Goal: Information Seeking & Learning: Find specific page/section

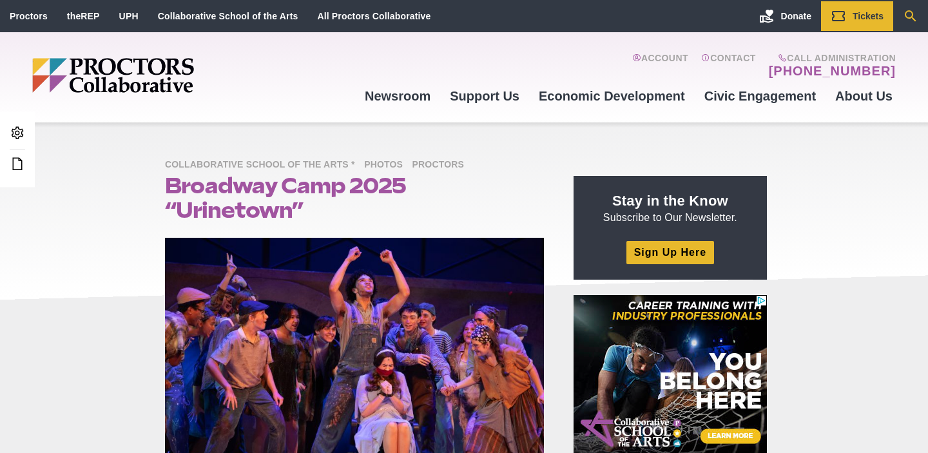
click at [915, 14] on icon "Search" at bounding box center [910, 15] width 15 height 15
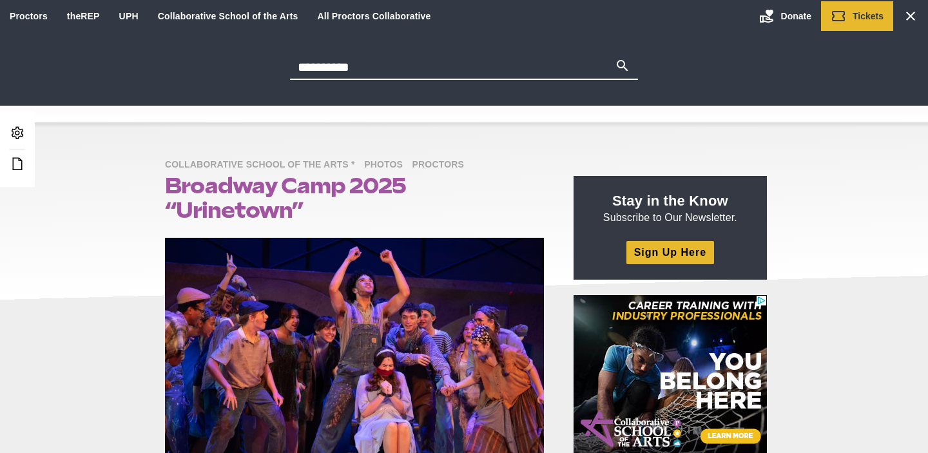
type input "**********"
click at [615, 58] on button "Search" at bounding box center [622, 67] width 15 height 18
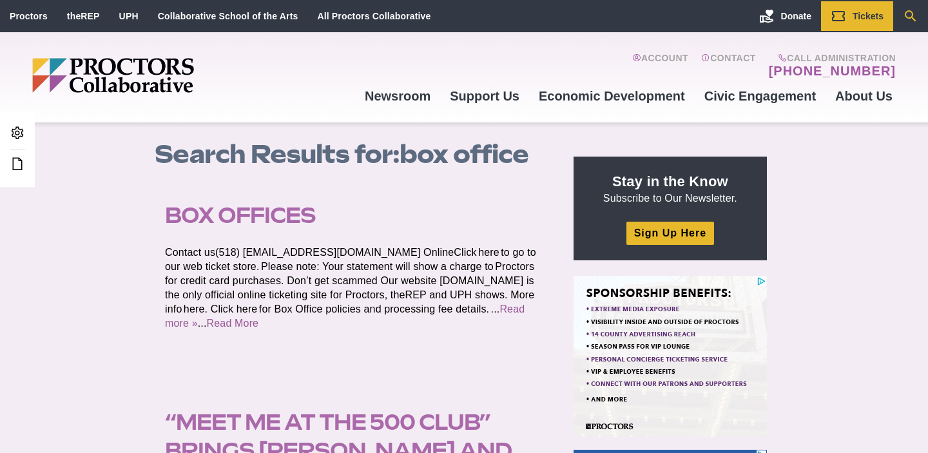
click at [917, 11] on icon "Search" at bounding box center [910, 15] width 15 height 15
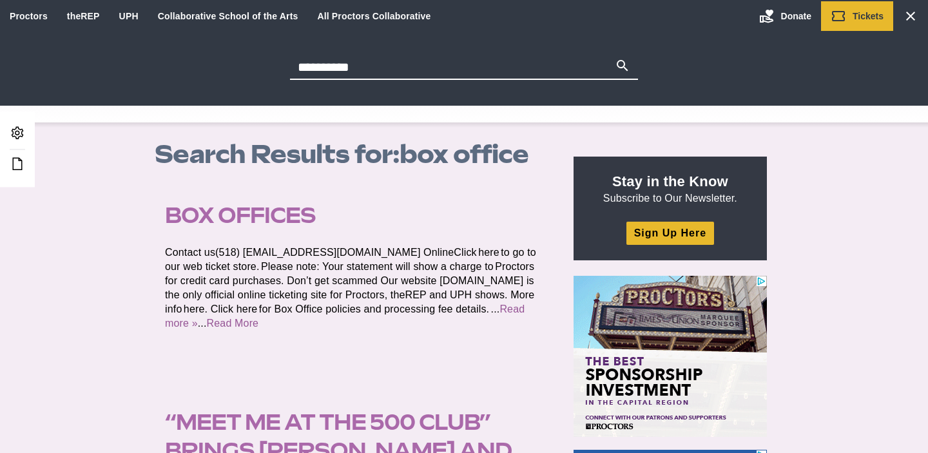
click at [448, 73] on input "**********" at bounding box center [452, 67] width 325 height 18
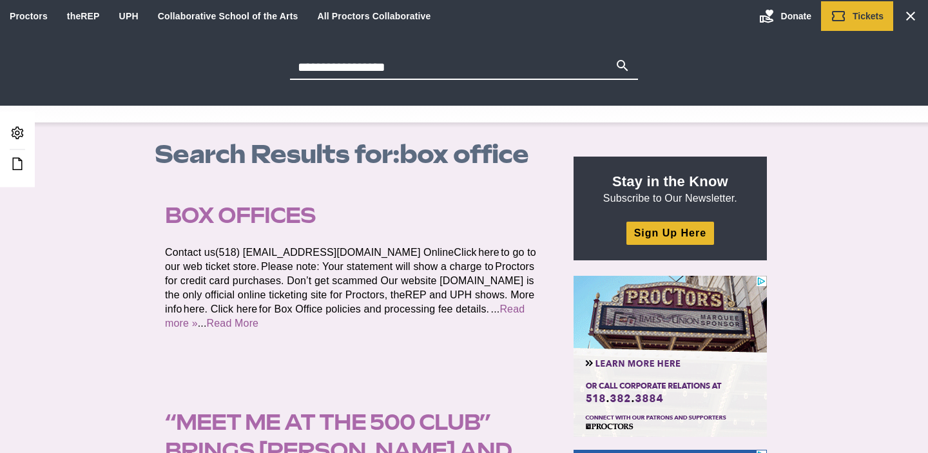
type input "**********"
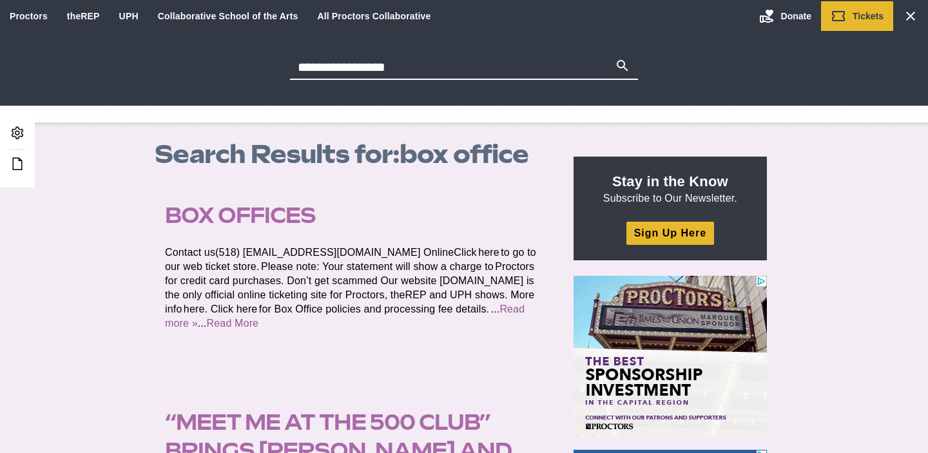
click at [615, 58] on button "Search" at bounding box center [622, 67] width 15 height 18
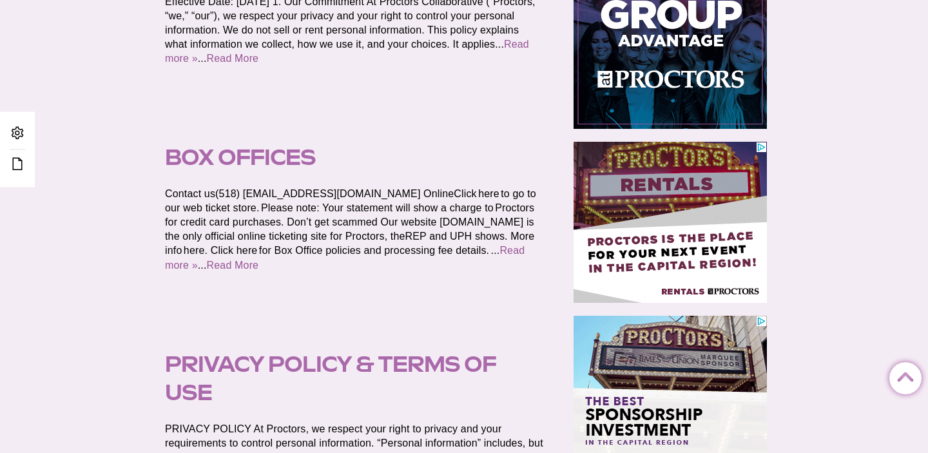
scroll to position [313, 0]
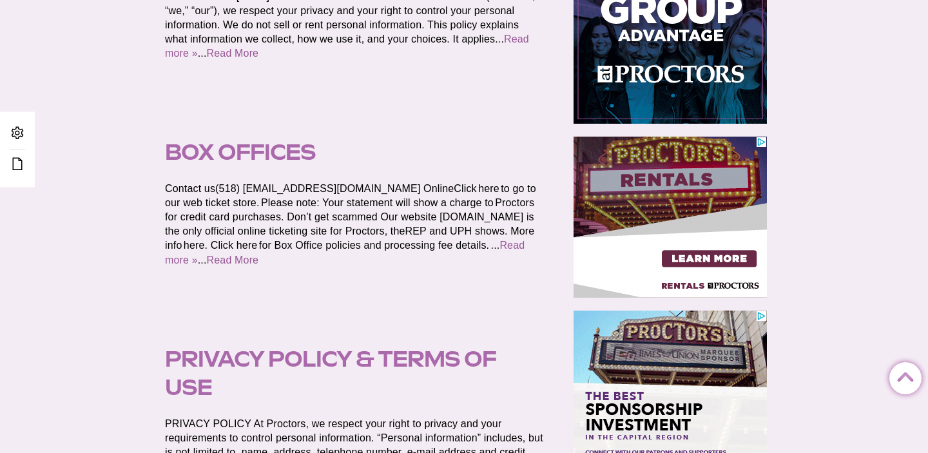
click at [291, 153] on link "Box Offices" at bounding box center [240, 152] width 151 height 26
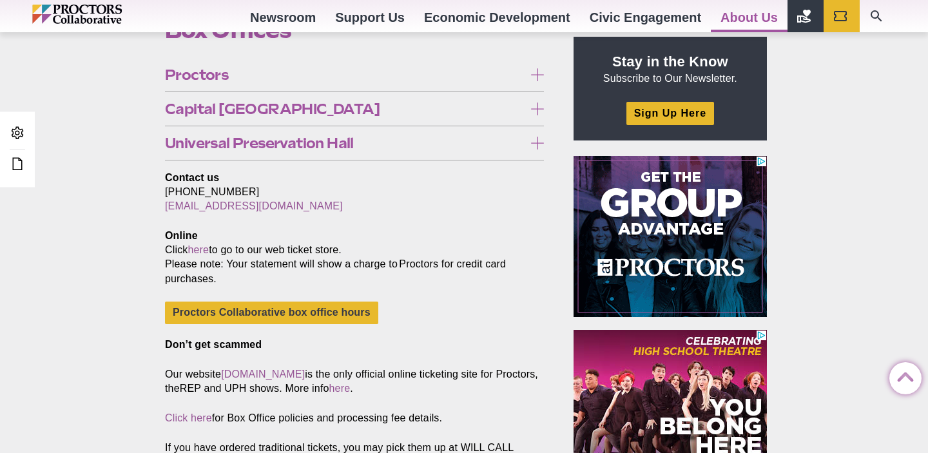
scroll to position [329, 0]
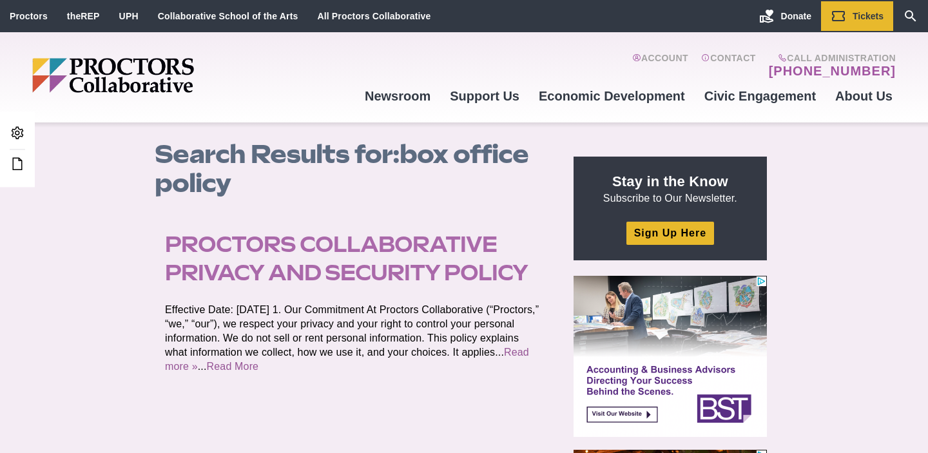
click at [381, 267] on link "Proctors Collaborative Privacy and Security Policy" at bounding box center [346, 258] width 363 height 54
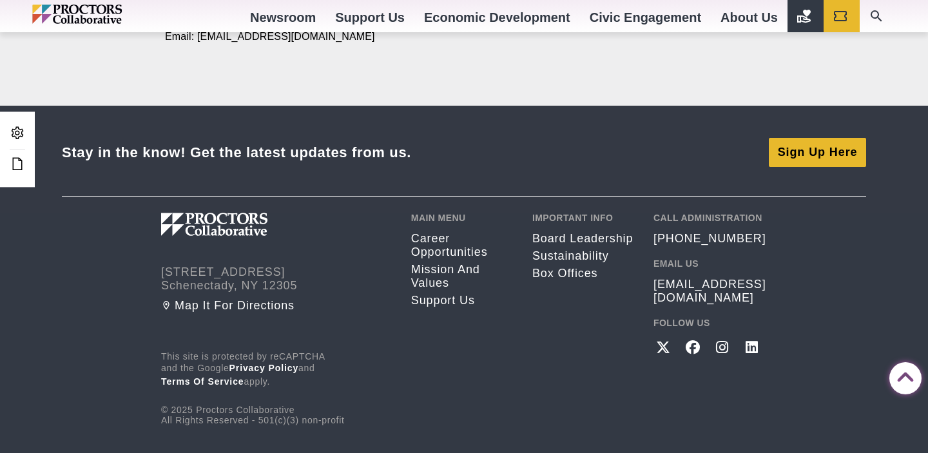
scroll to position [2512, 0]
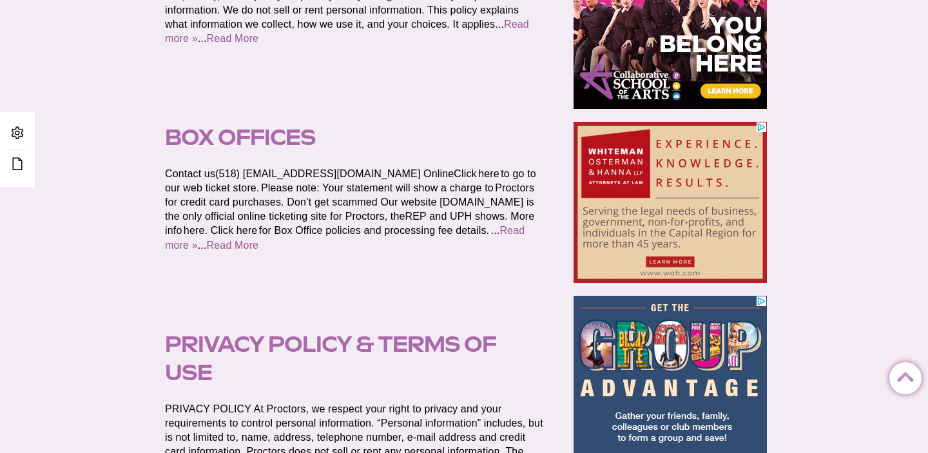
scroll to position [329, 0]
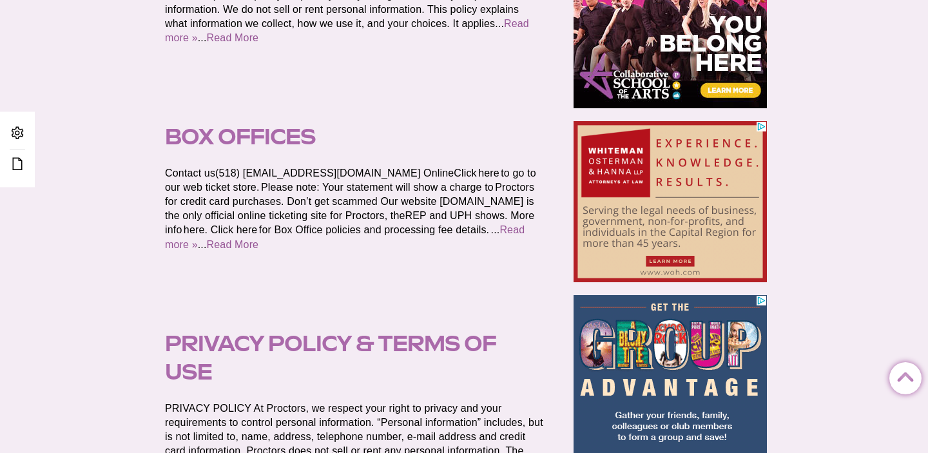
click at [254, 137] on link "Box Offices" at bounding box center [240, 137] width 151 height 26
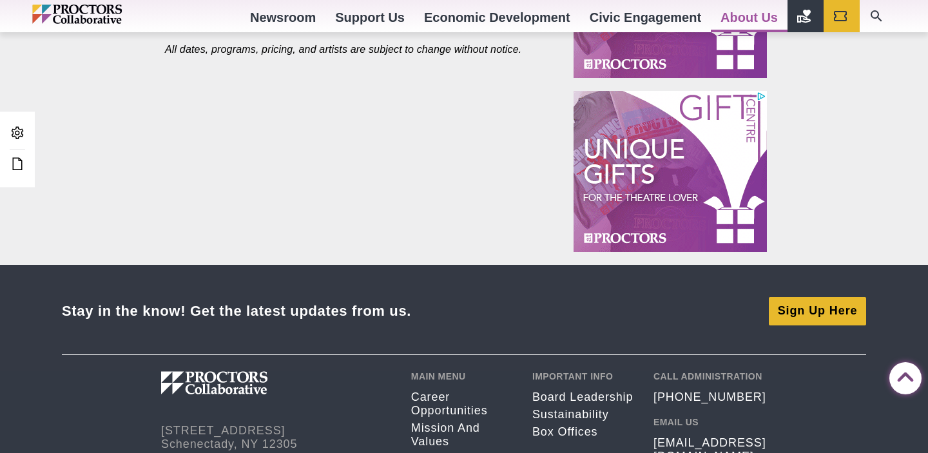
scroll to position [951, 0]
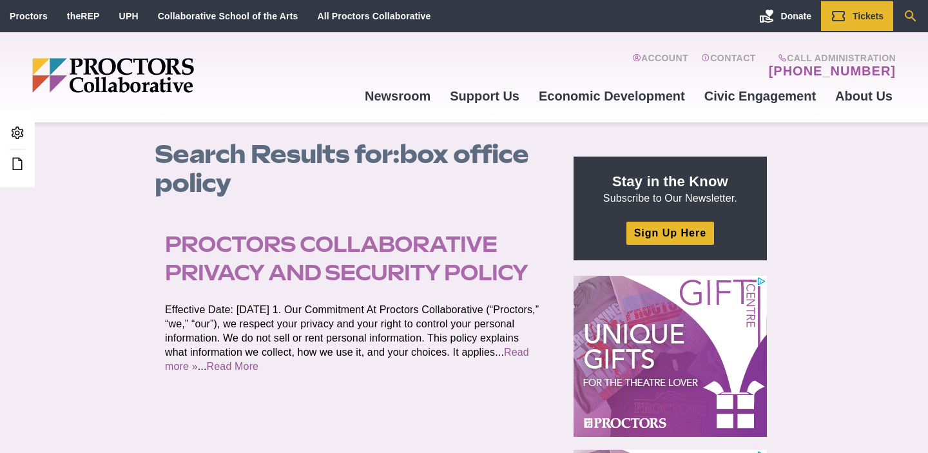
click at [915, 17] on icon "Search" at bounding box center [910, 15] width 15 height 15
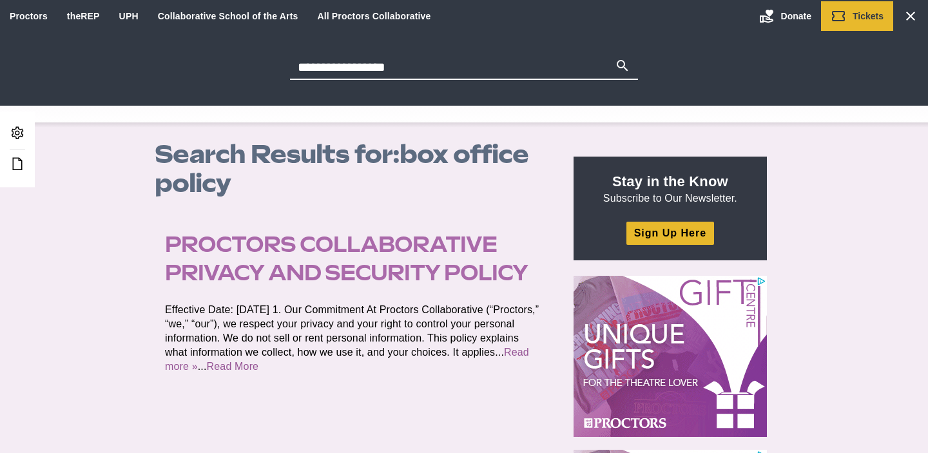
drag, startPoint x: 356, startPoint y: 70, endPoint x: 225, endPoint y: 70, distance: 130.8
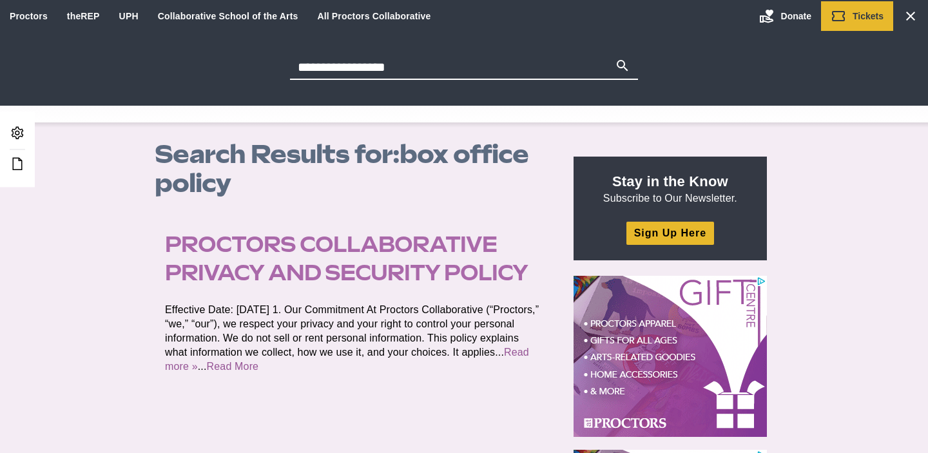
click at [227, 70] on div "**********" at bounding box center [464, 69] width 928 height 22
type input "******"
click at [615, 58] on button "Search" at bounding box center [622, 67] width 15 height 18
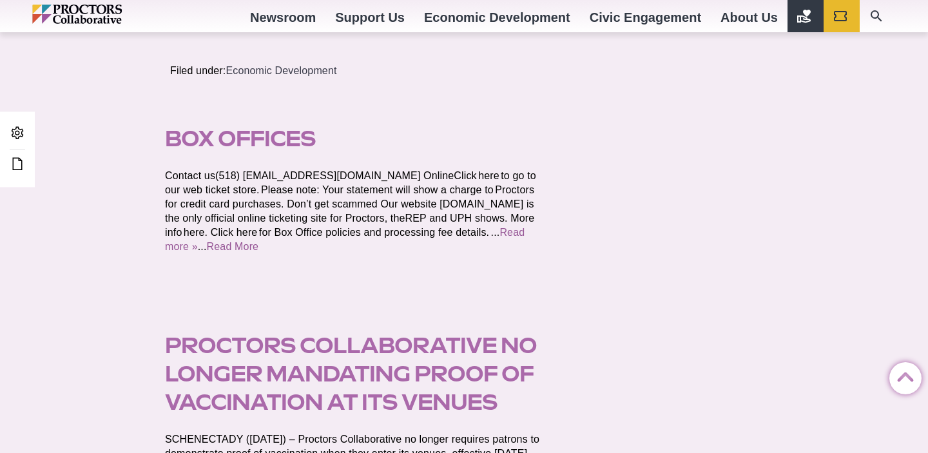
scroll to position [1463, 0]
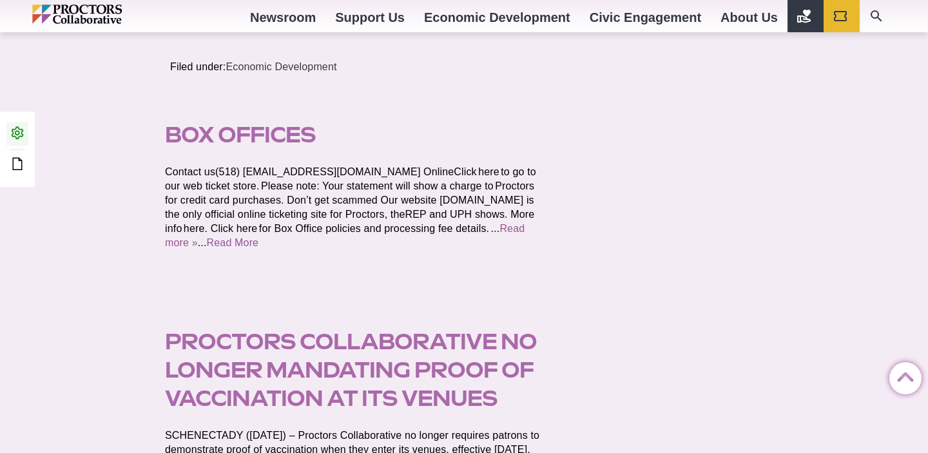
click at [17, 136] on icon at bounding box center [17, 132] width 15 height 15
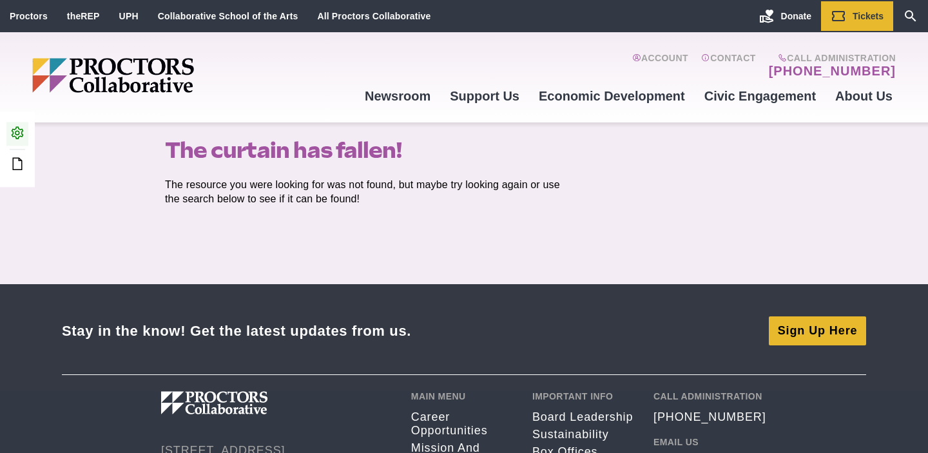
click at [16, 131] on icon at bounding box center [17, 132] width 15 height 15
click at [909, 17] on icon "Search" at bounding box center [910, 15] width 15 height 15
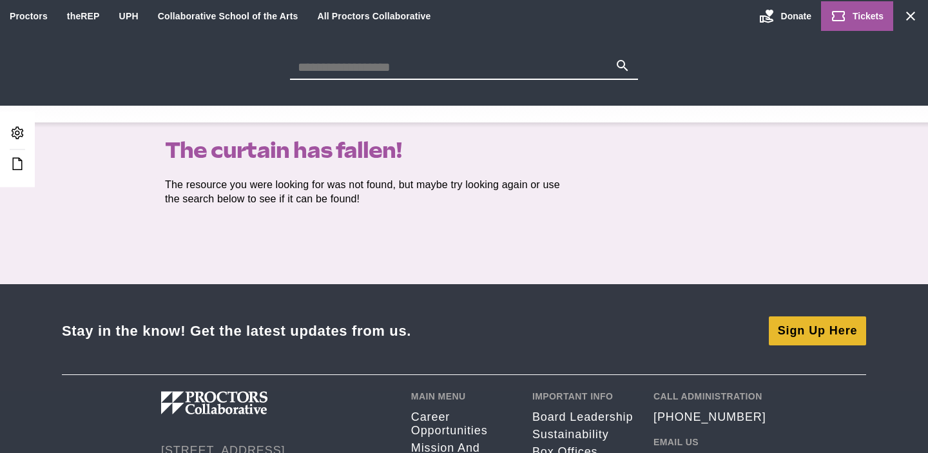
click at [865, 15] on span "Tickets" at bounding box center [868, 16] width 31 height 10
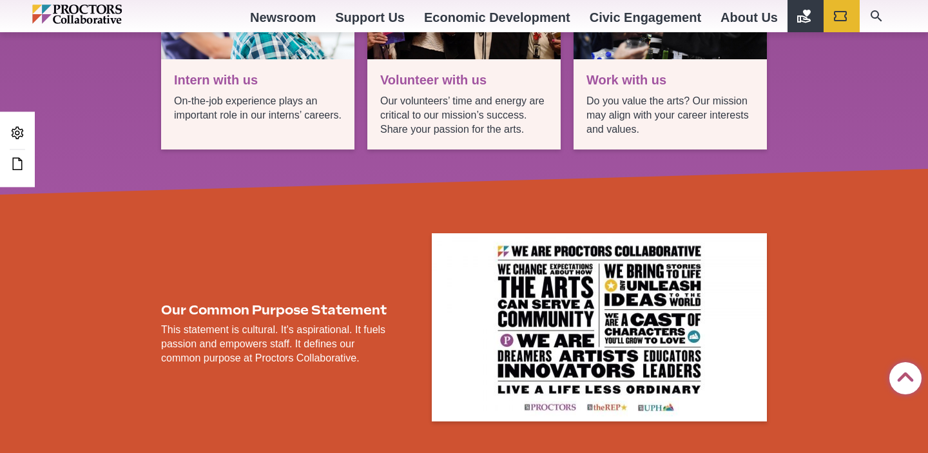
scroll to position [2493, 0]
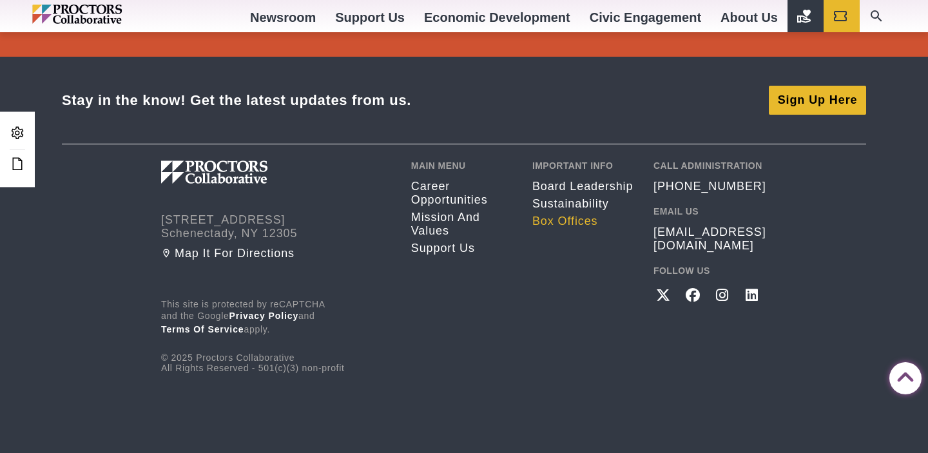
click at [552, 223] on link "Box Offices" at bounding box center [583, 222] width 102 height 14
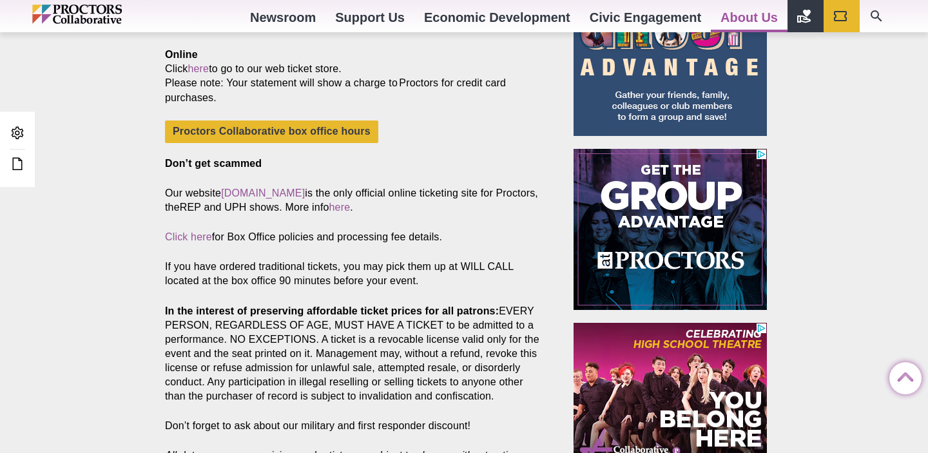
scroll to position [585, 0]
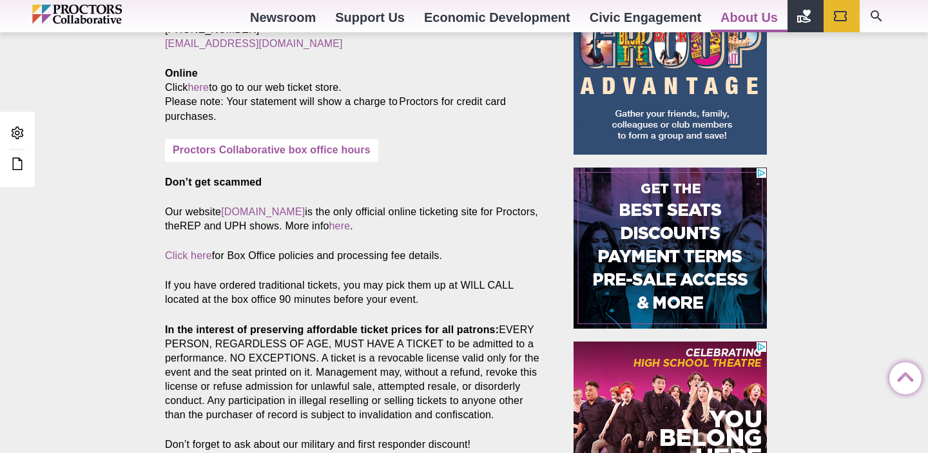
click at [348, 158] on link "Proctors Collaborative box office hours" at bounding box center [271, 150] width 213 height 23
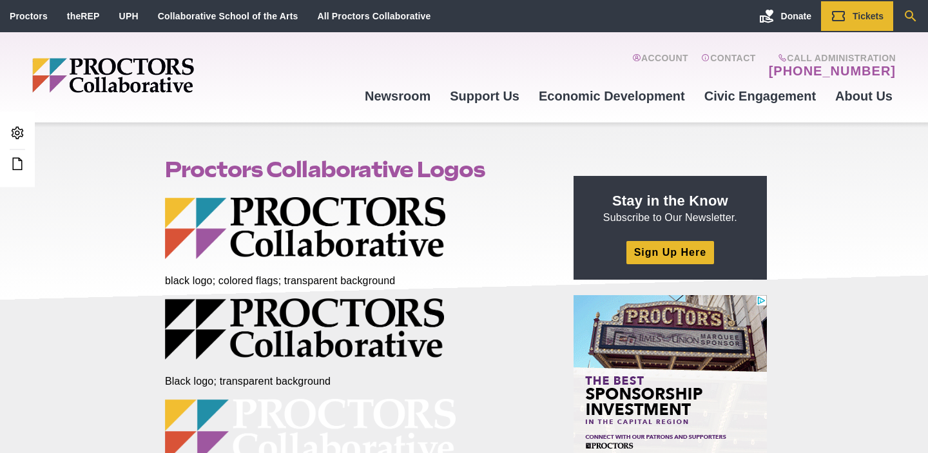
click at [913, 14] on icon "Search" at bounding box center [910, 15] width 15 height 15
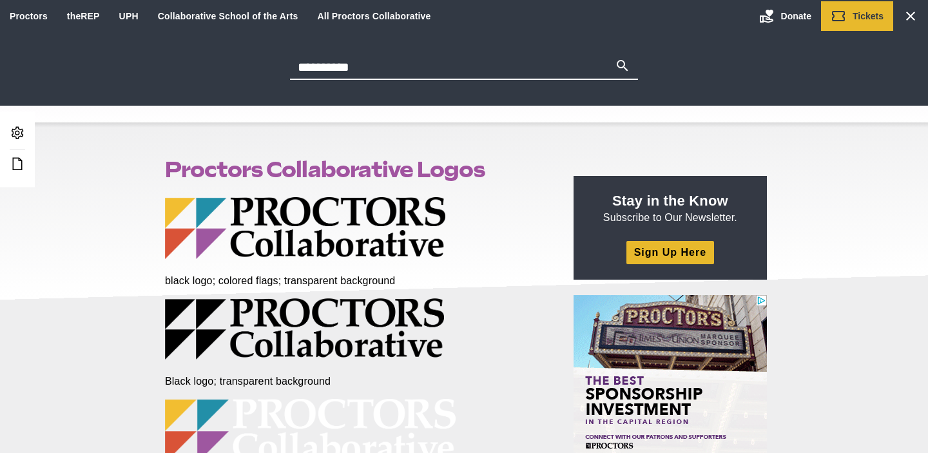
type input "**********"
click at [615, 58] on button "Search" at bounding box center [622, 67] width 15 height 18
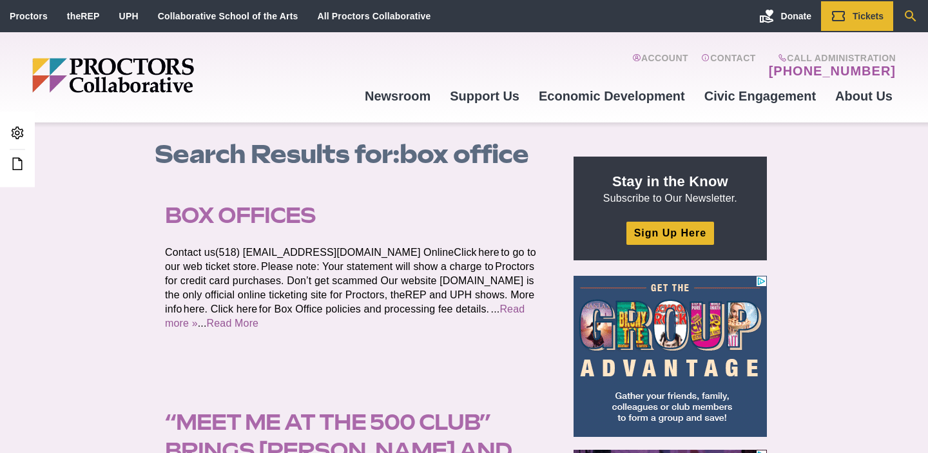
click at [909, 15] on icon "Search" at bounding box center [910, 15] width 15 height 15
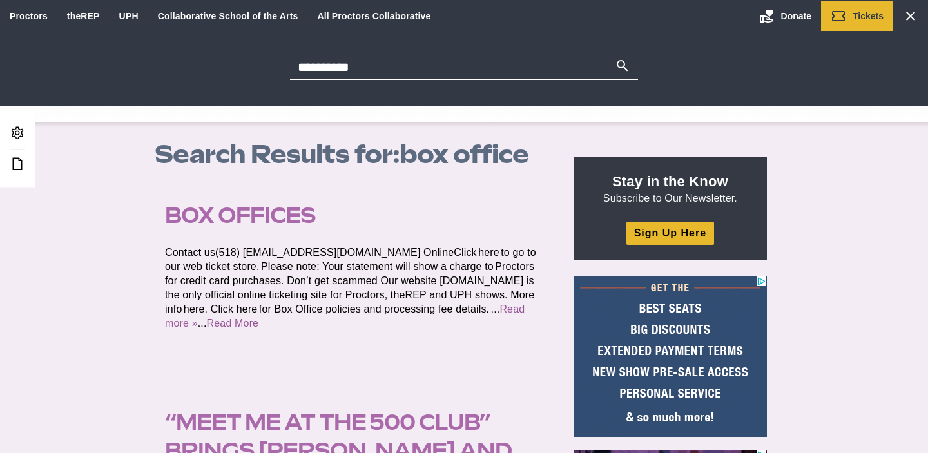
click at [376, 66] on input "**********" at bounding box center [452, 67] width 325 height 18
type input "**********"
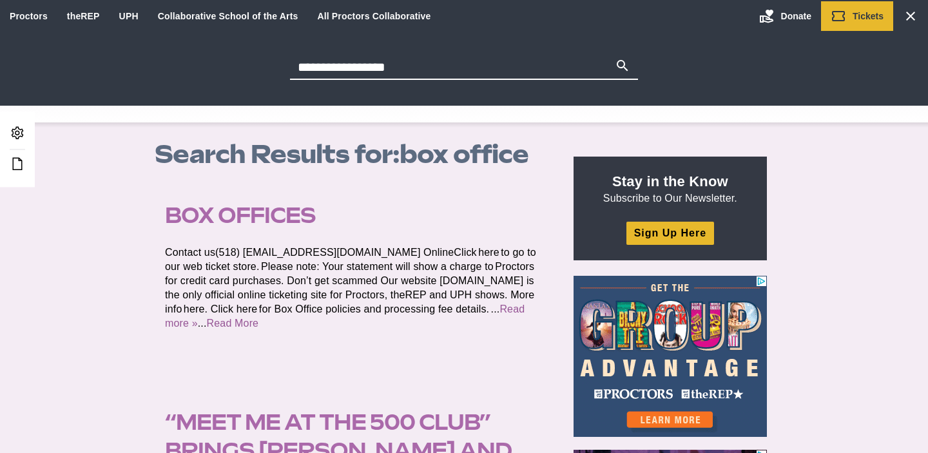
click at [615, 58] on button "Search" at bounding box center [622, 67] width 15 height 18
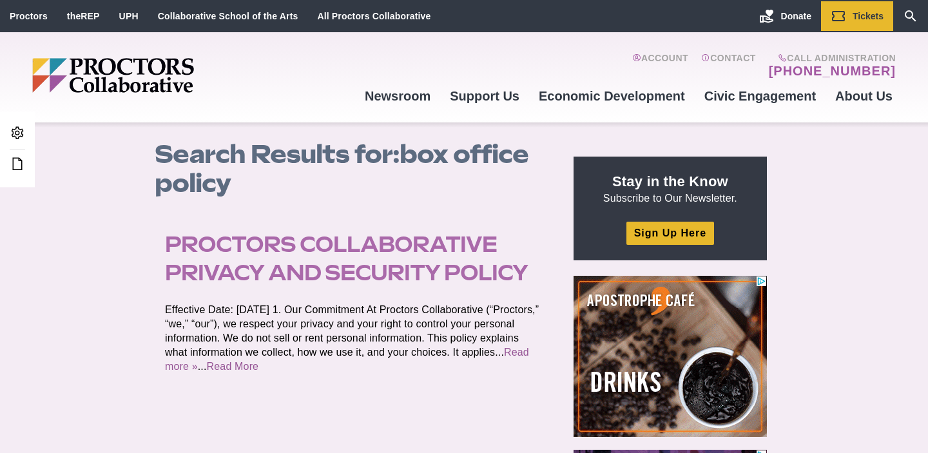
click at [329, 244] on link "Proctors Collaborative Privacy and Security Policy" at bounding box center [346, 258] width 363 height 54
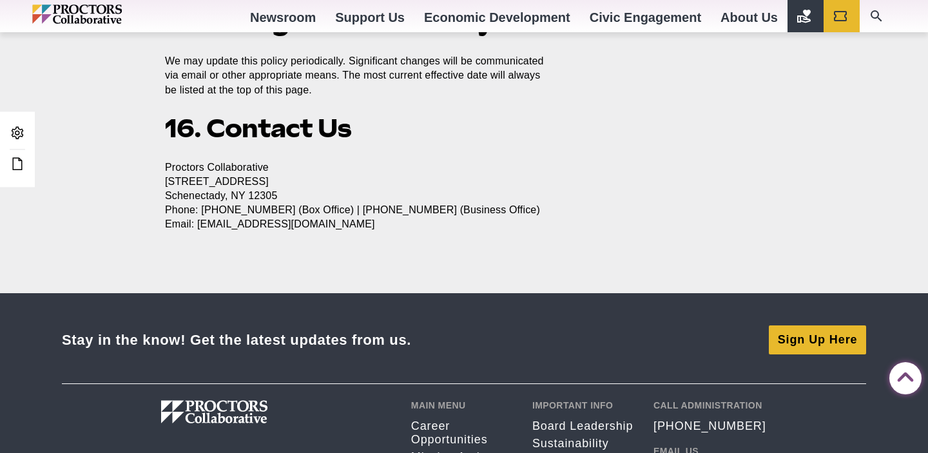
scroll to position [2273, 0]
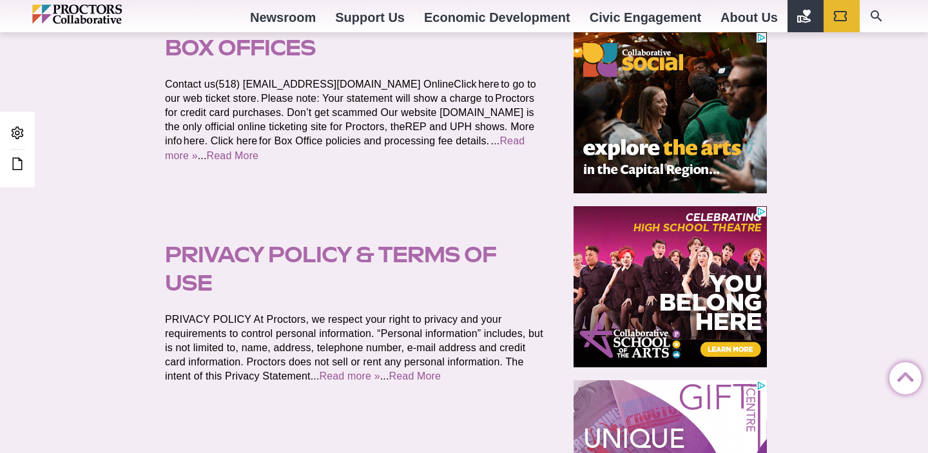
scroll to position [422, 0]
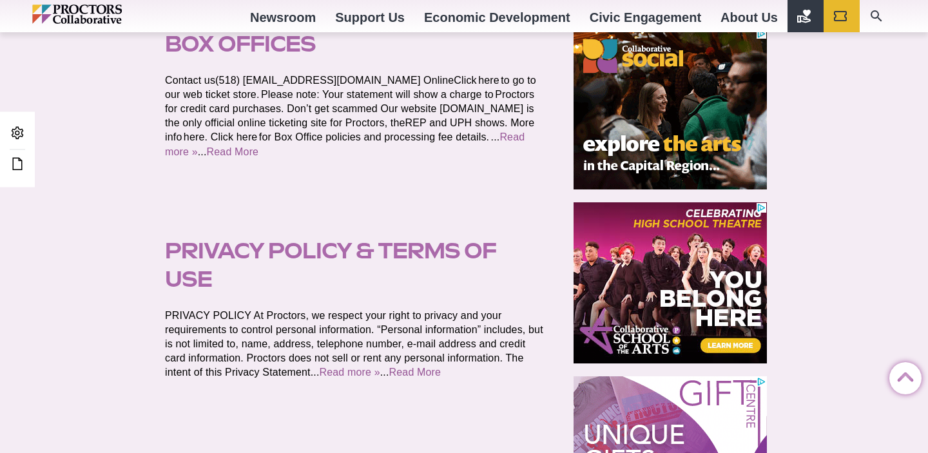
click at [365, 247] on link "Privacy Policy & Terms of Use" at bounding box center [330, 265] width 331 height 54
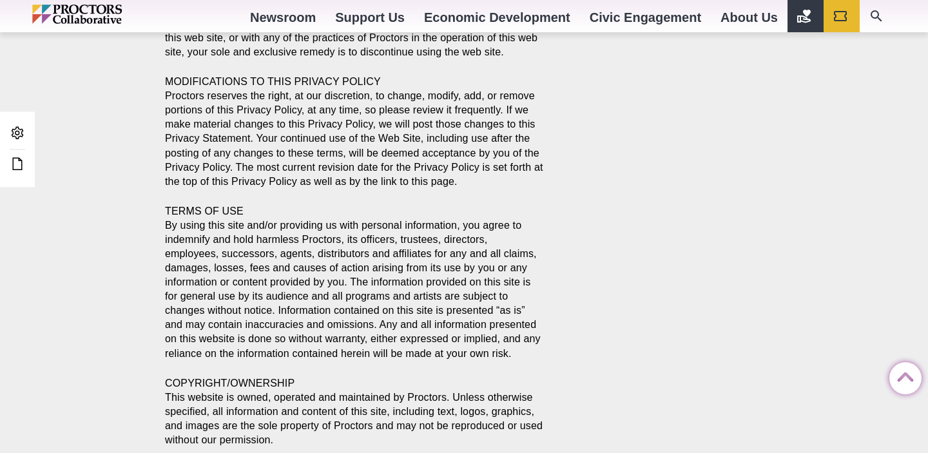
scroll to position [2039, 0]
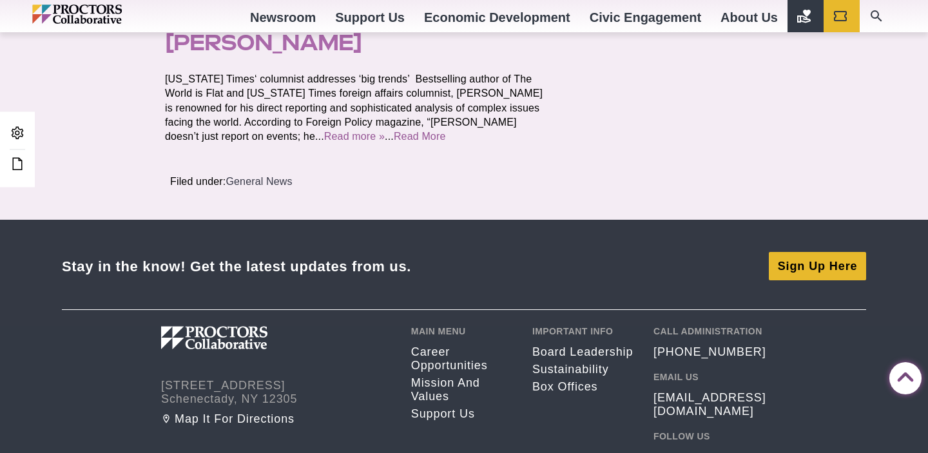
scroll to position [1337, 0]
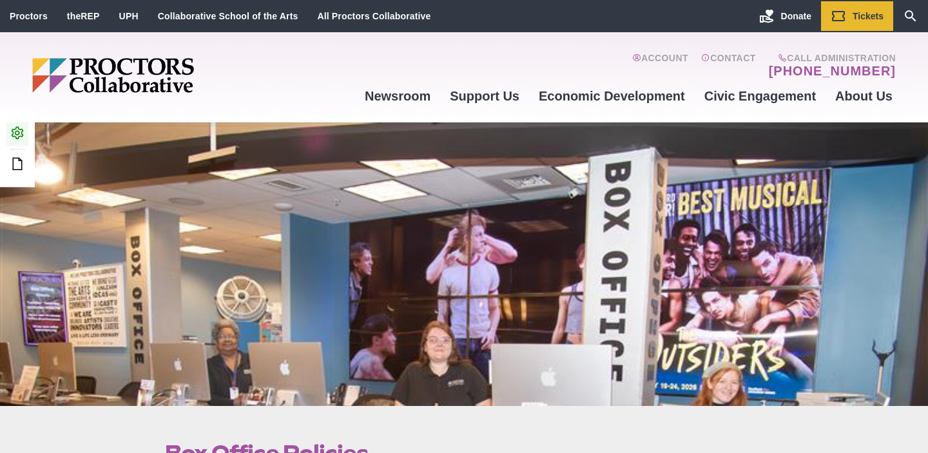
click at [17, 128] on icon at bounding box center [17, 132] width 15 height 15
